Goal: Information Seeking & Learning: Learn about a topic

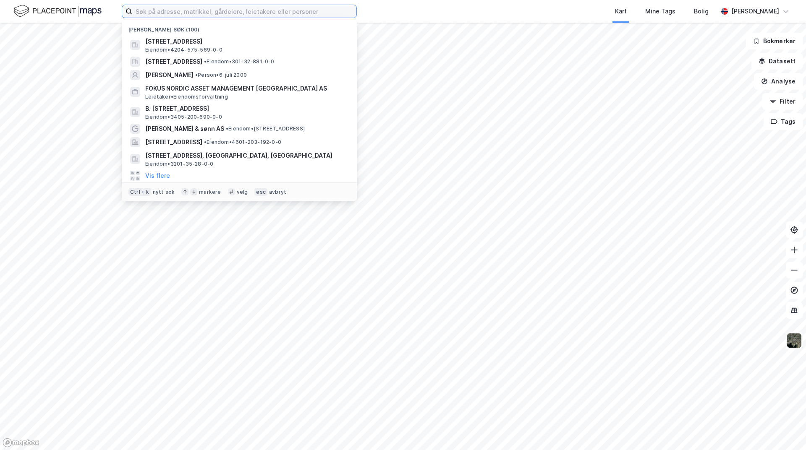
click at [187, 10] on input at bounding box center [244, 11] width 224 height 13
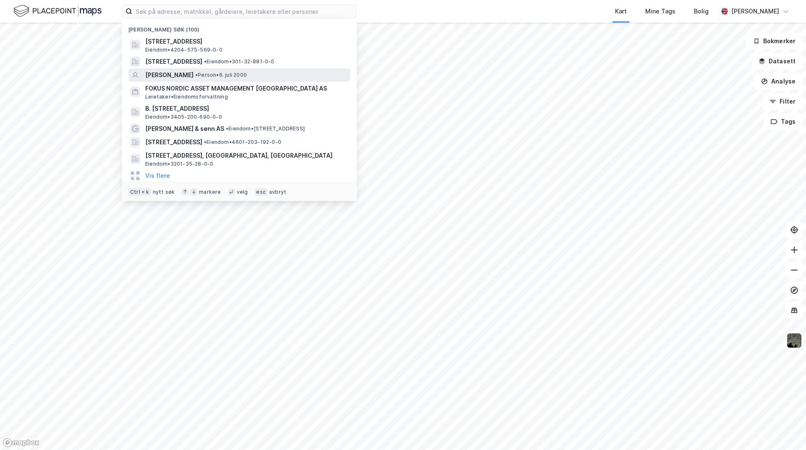
click at [193, 79] on span "[PERSON_NAME]" at bounding box center [169, 75] width 48 height 10
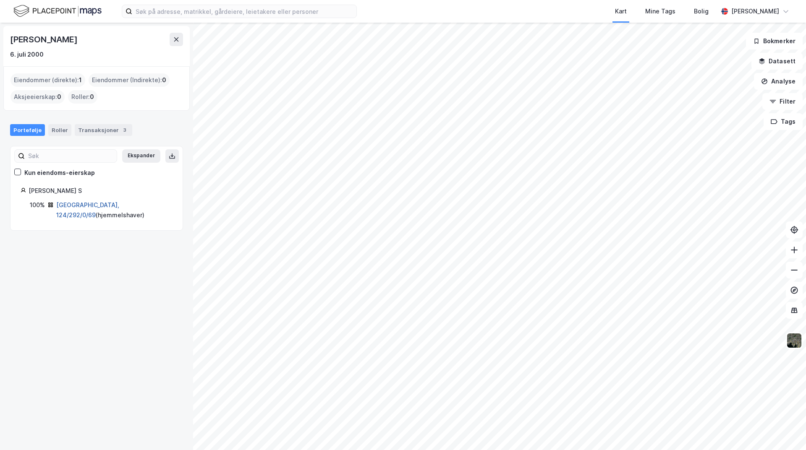
click at [103, 206] on link "[GEOGRAPHIC_DATA], 124/292/0/69" at bounding box center [87, 209] width 63 height 17
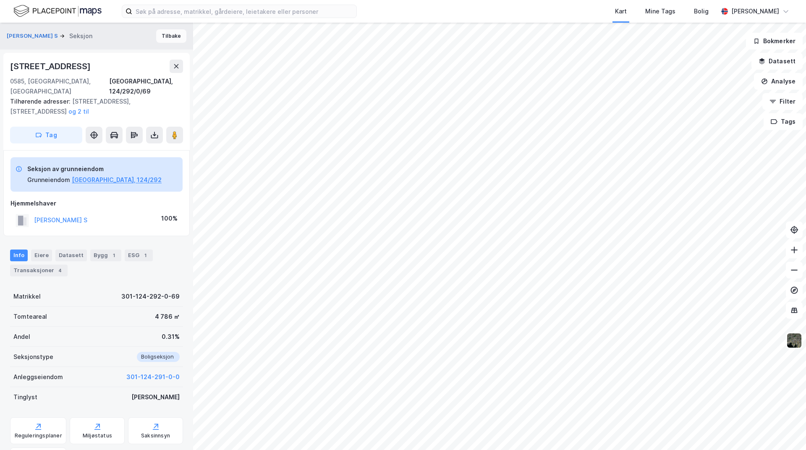
click at [170, 37] on button "Tilbake" at bounding box center [171, 35] width 30 height 13
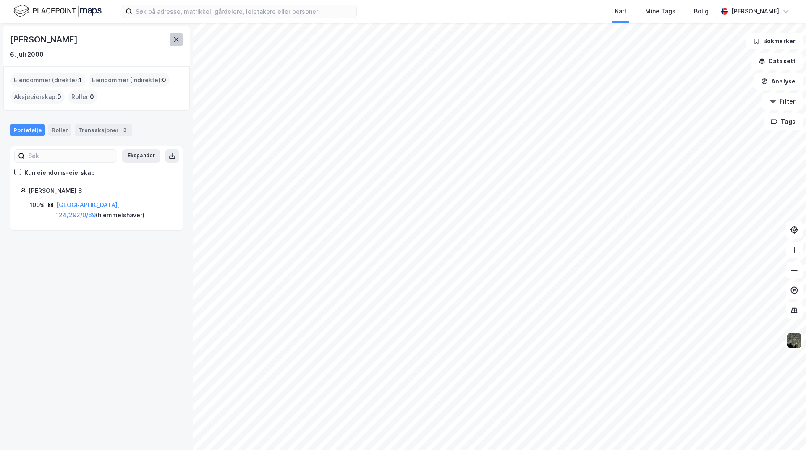
click at [173, 43] on button at bounding box center [176, 39] width 13 height 13
